Goal: Task Accomplishment & Management: Use online tool/utility

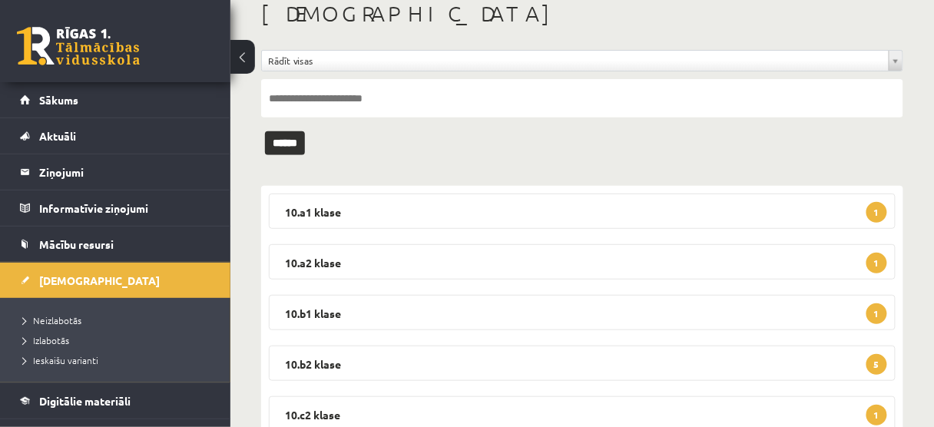
scroll to position [81, 0]
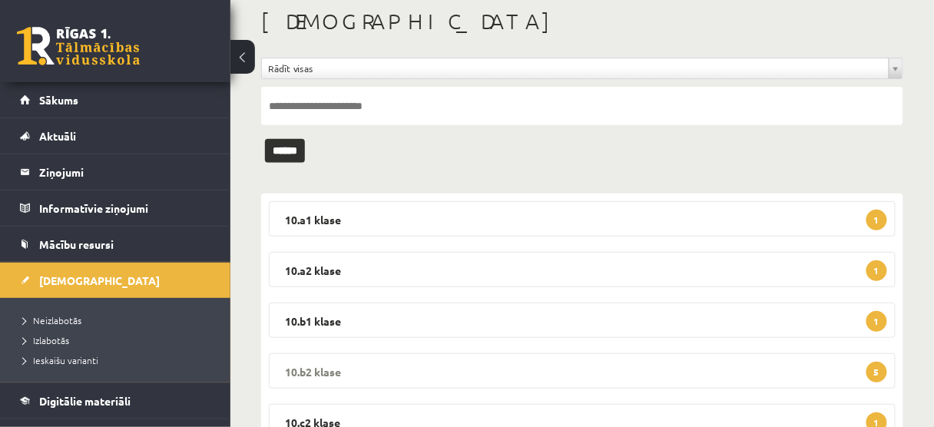
click at [879, 373] on span "5" at bounding box center [877, 372] width 21 height 21
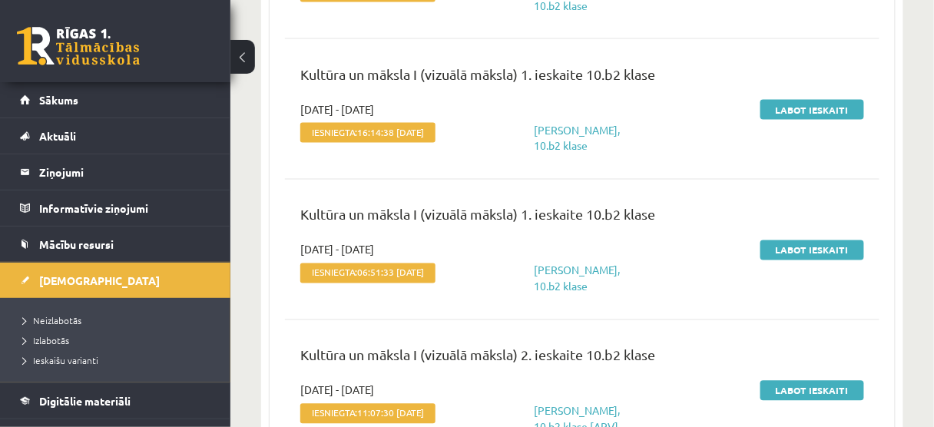
scroll to position [696, 0]
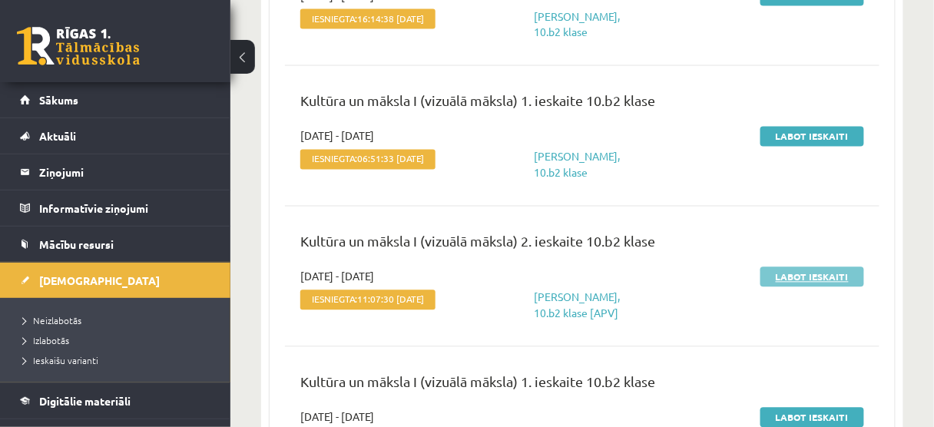
click at [807, 287] on link "Labot ieskaiti" at bounding box center [813, 277] width 104 height 20
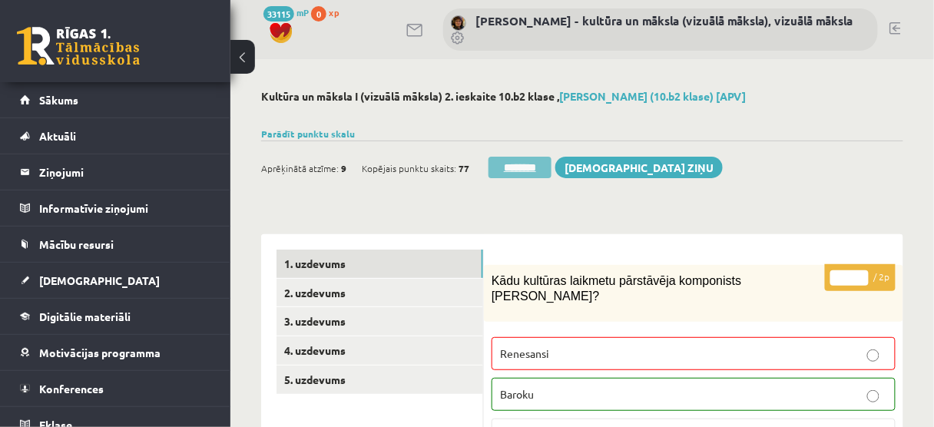
click at [535, 162] on input "********" at bounding box center [520, 168] width 63 height 22
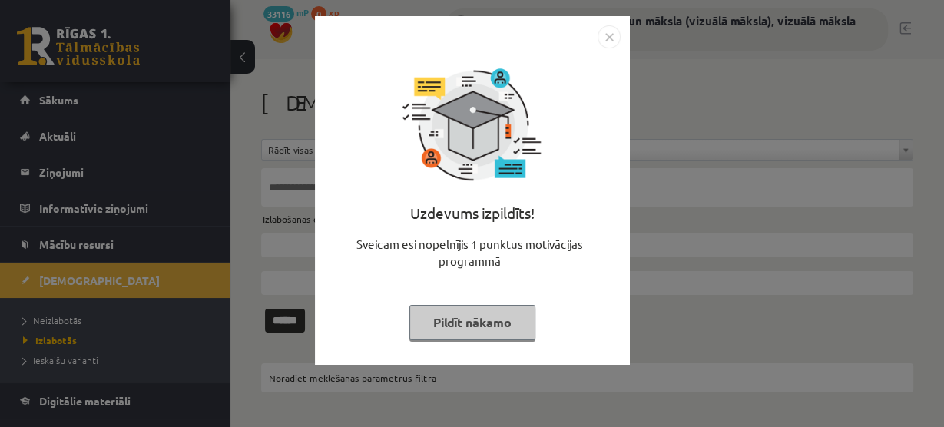
click at [490, 331] on button "Pildīt nākamo" at bounding box center [473, 322] width 126 height 35
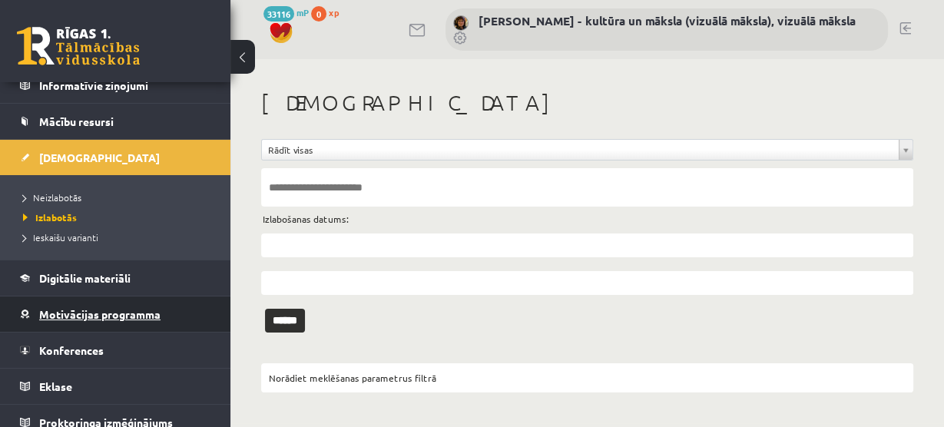
scroll to position [133, 0]
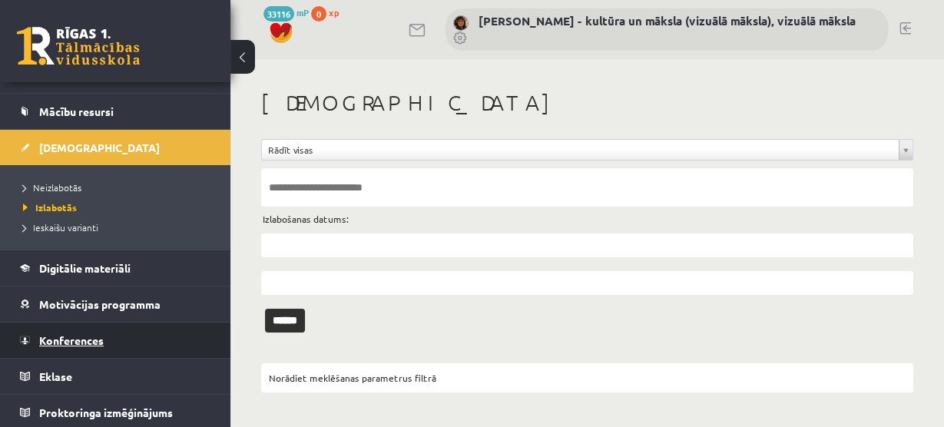
click at [89, 338] on span "Konferences" at bounding box center [71, 341] width 65 height 14
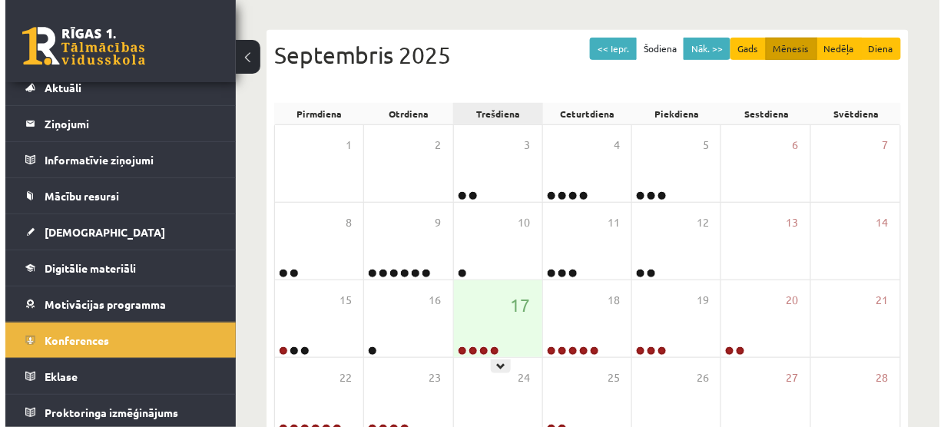
scroll to position [307, 0]
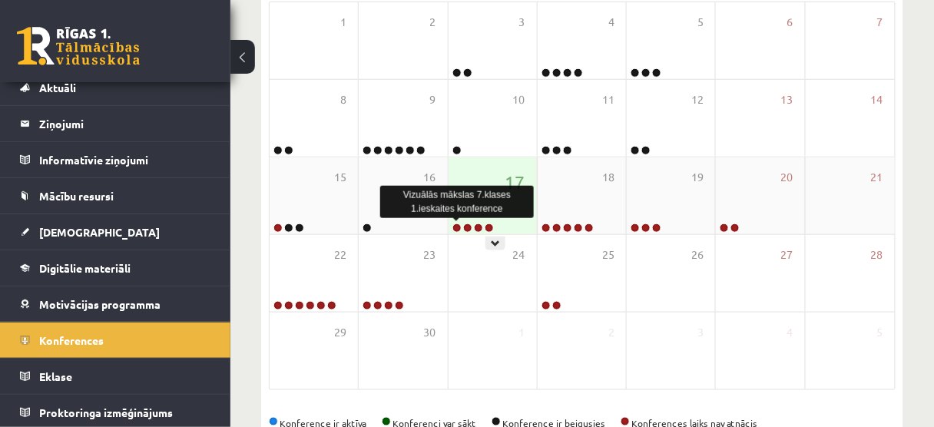
click at [455, 227] on link at bounding box center [457, 228] width 9 height 9
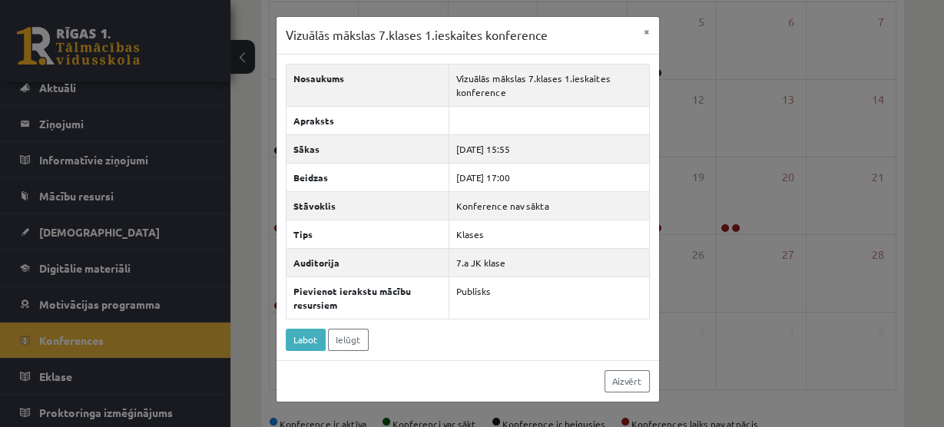
click at [436, 367] on div "Aizvērt" at bounding box center [468, 380] width 383 height 41
click at [647, 33] on button "×" at bounding box center [647, 31] width 25 height 29
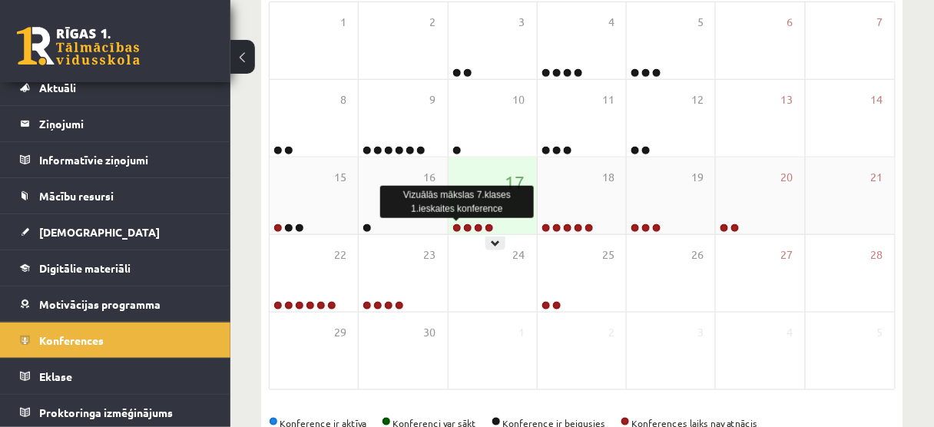
click at [456, 227] on link at bounding box center [457, 228] width 9 height 9
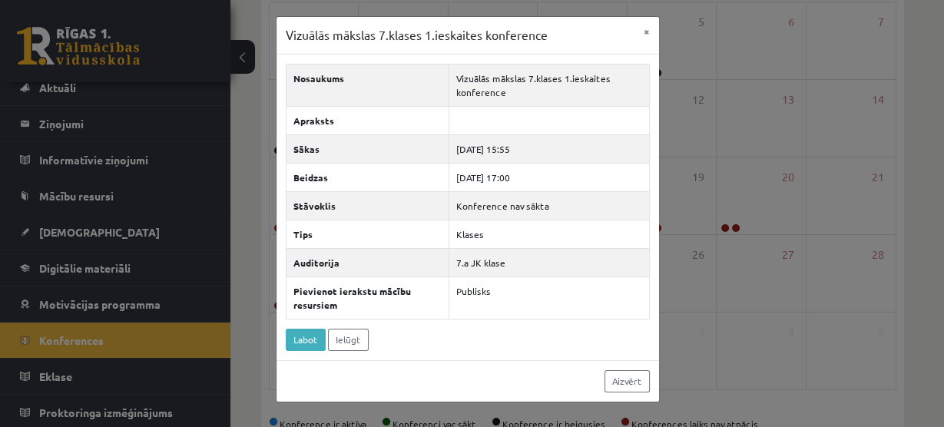
click at [450, 369] on div "Aizvērt" at bounding box center [468, 380] width 383 height 41
click at [357, 329] on link "Ielūgt" at bounding box center [348, 340] width 41 height 22
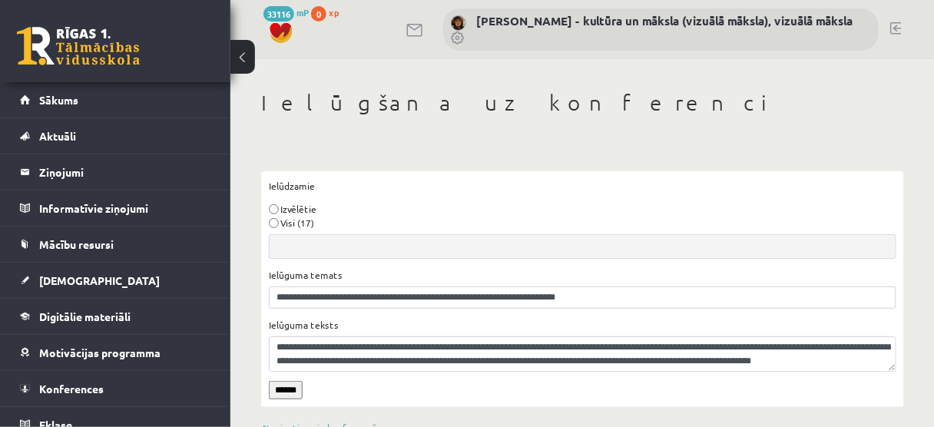
click at [290, 391] on input "******" at bounding box center [286, 390] width 34 height 18
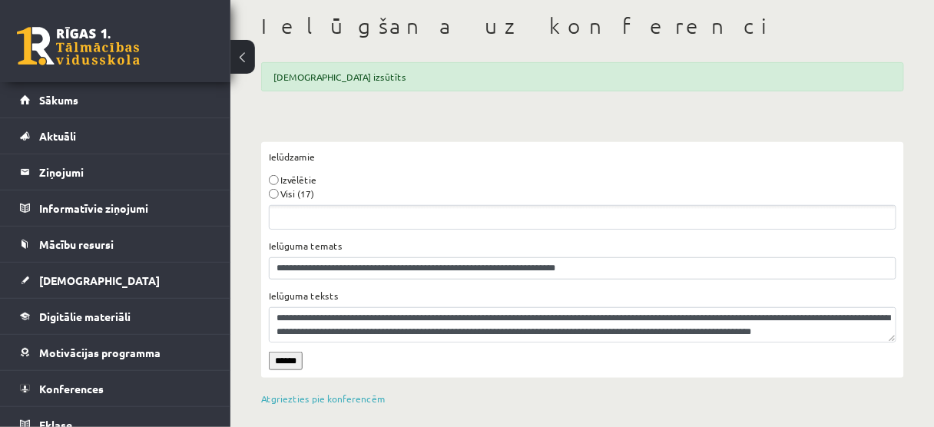
scroll to position [85, 0]
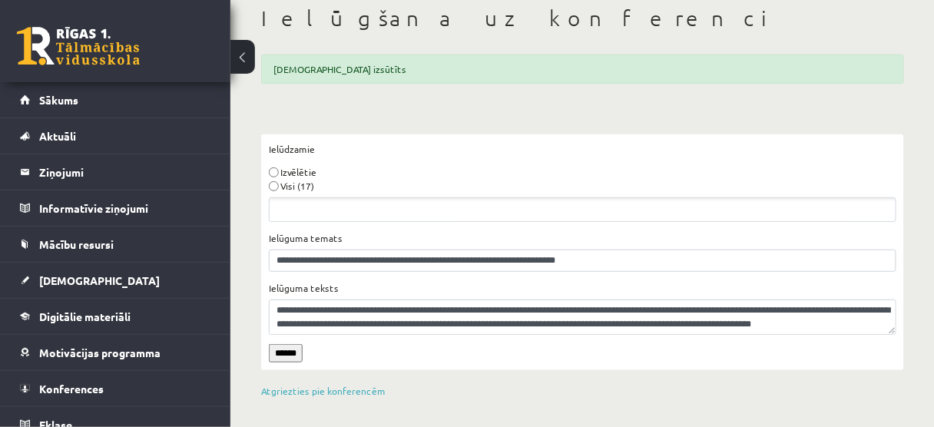
click at [297, 356] on input "******" at bounding box center [286, 353] width 34 height 18
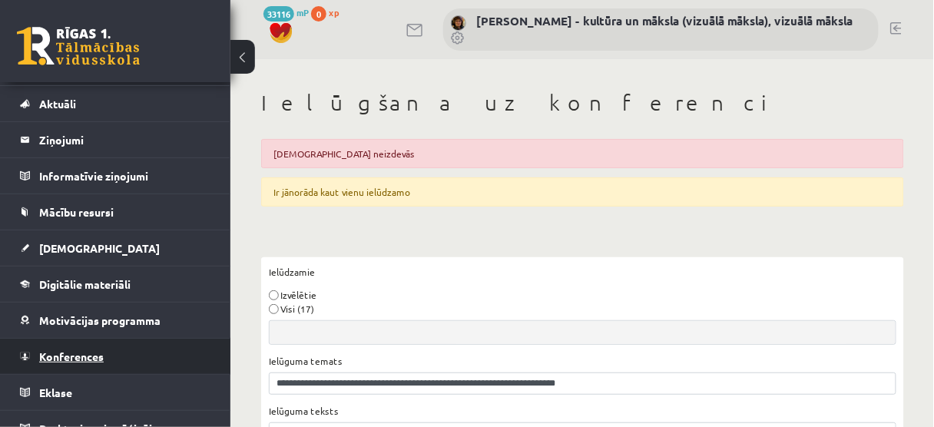
scroll to position [48, 0]
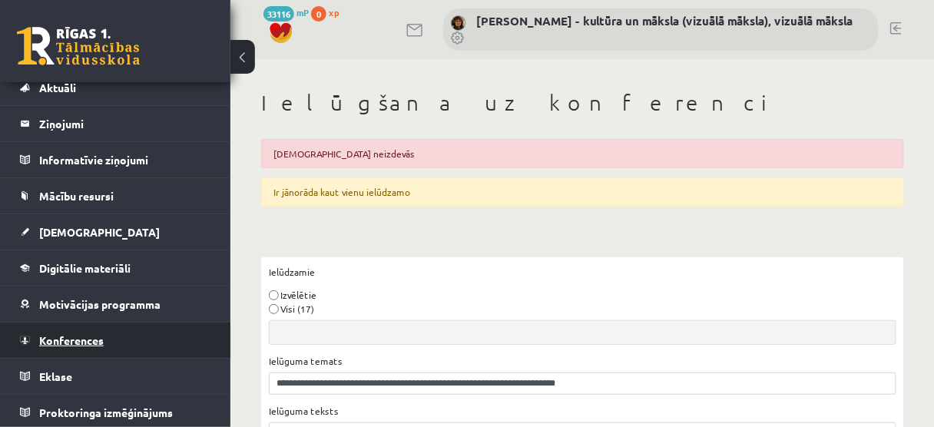
click at [65, 338] on span "Konferences" at bounding box center [71, 341] width 65 height 14
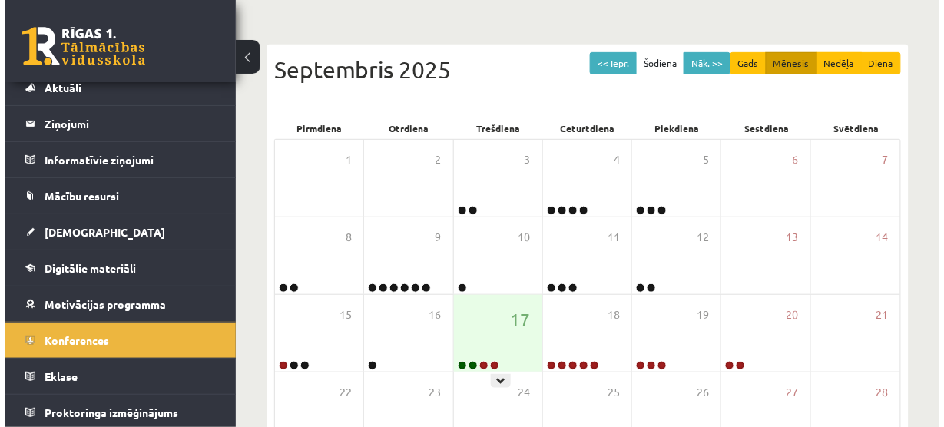
scroll to position [246, 0]
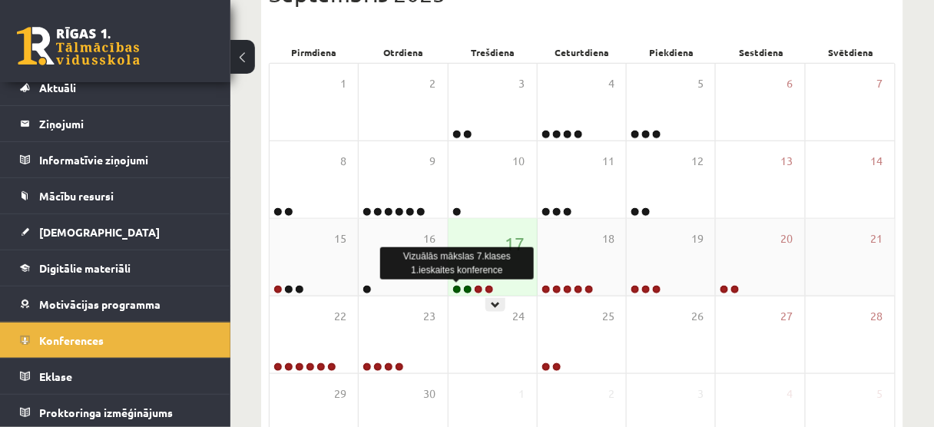
click at [455, 289] on link at bounding box center [457, 289] width 9 height 9
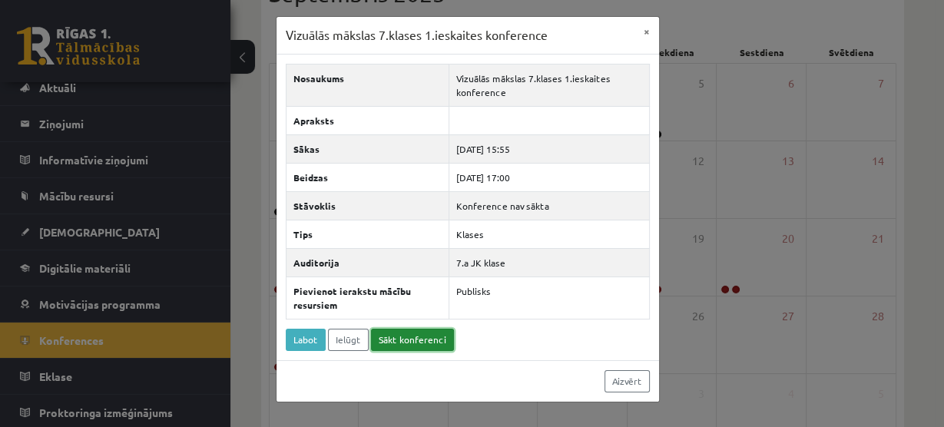
click at [413, 337] on link "Sākt konferenci" at bounding box center [412, 340] width 83 height 22
